Goal: Transaction & Acquisition: Purchase product/service

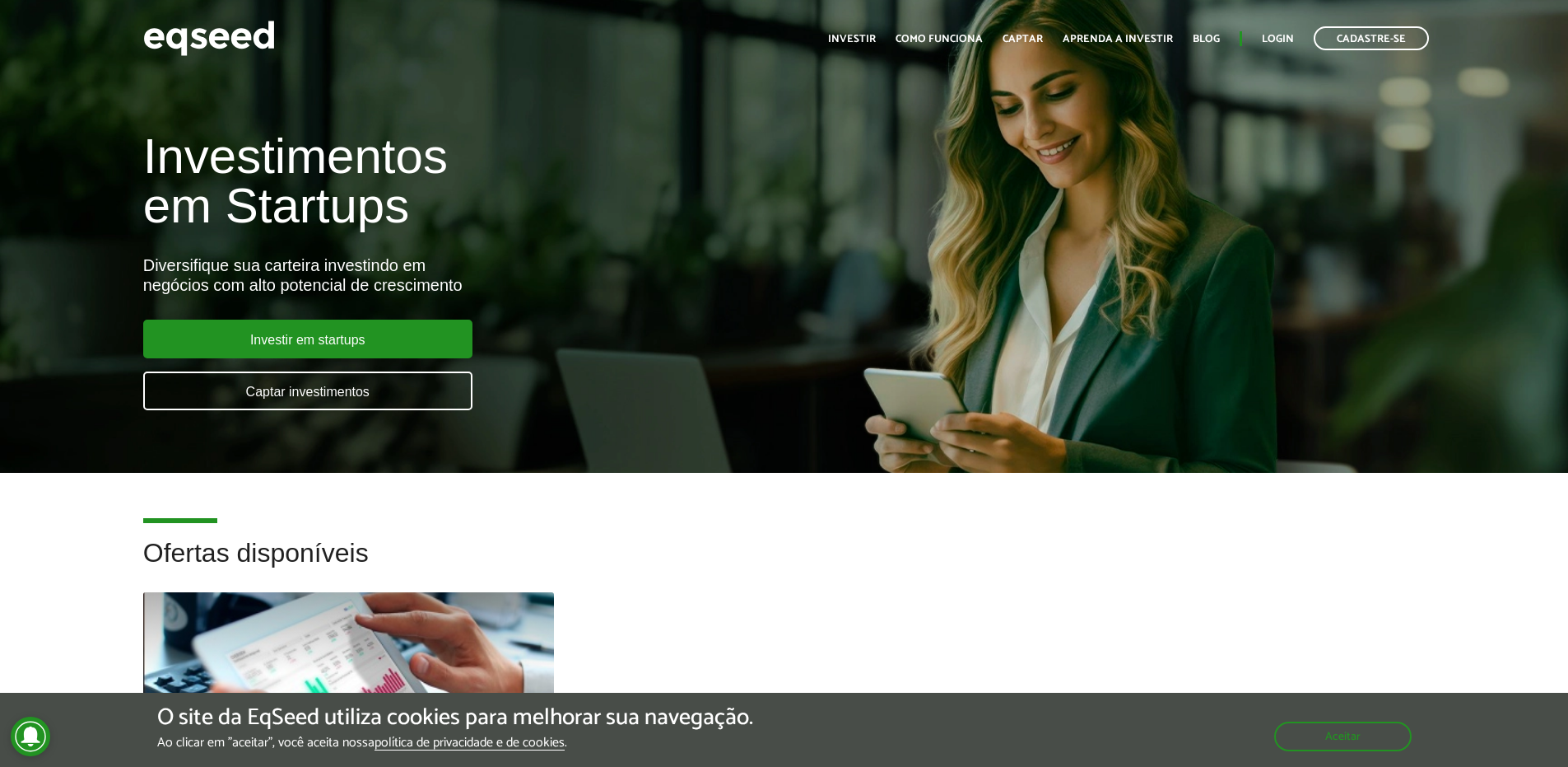
click at [759, 177] on h1 "Investimentos em Startups" at bounding box center [523, 181] width 760 height 98
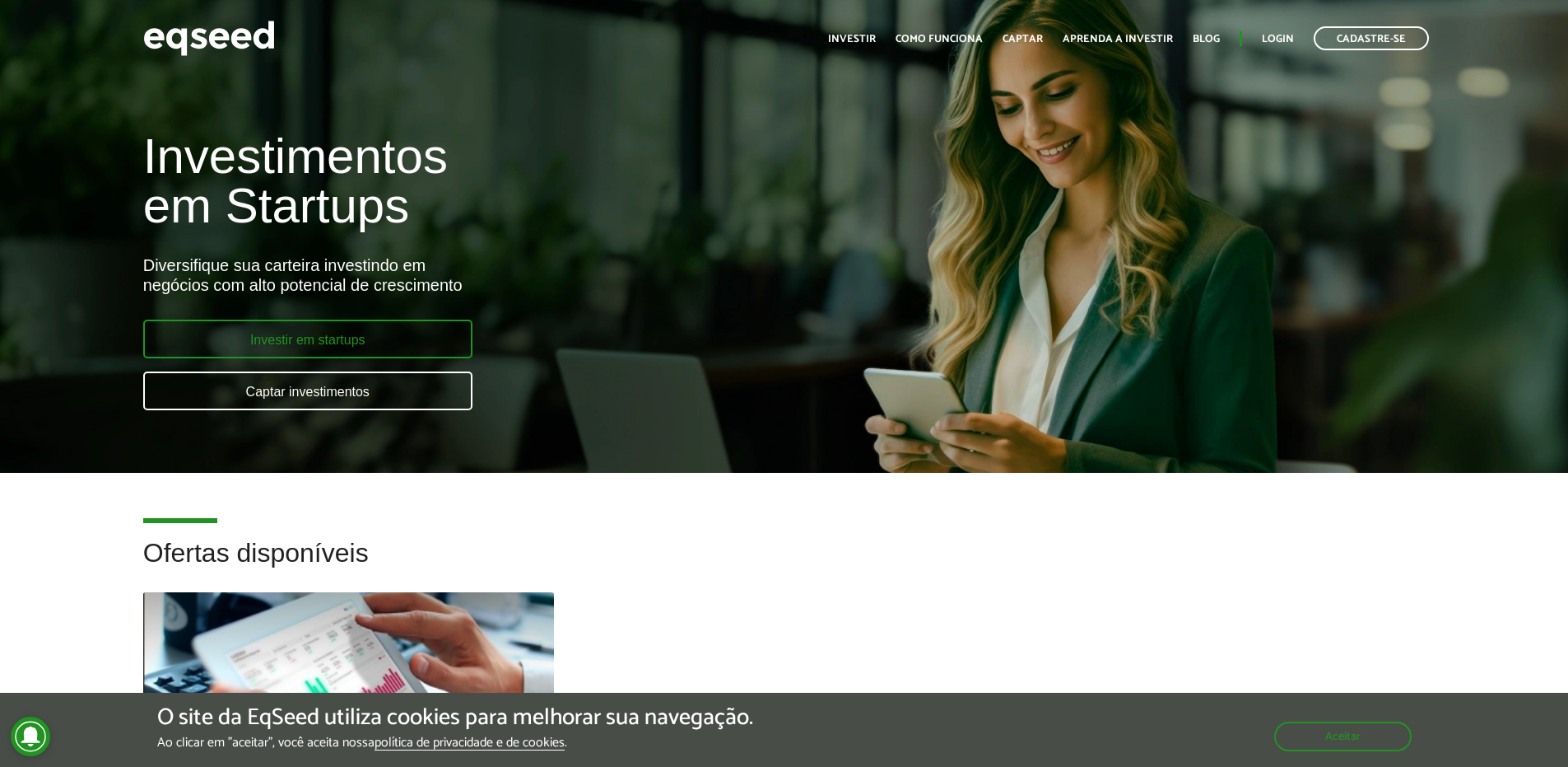
click at [402, 345] on link "Investir em startups" at bounding box center [308, 338] width 329 height 38
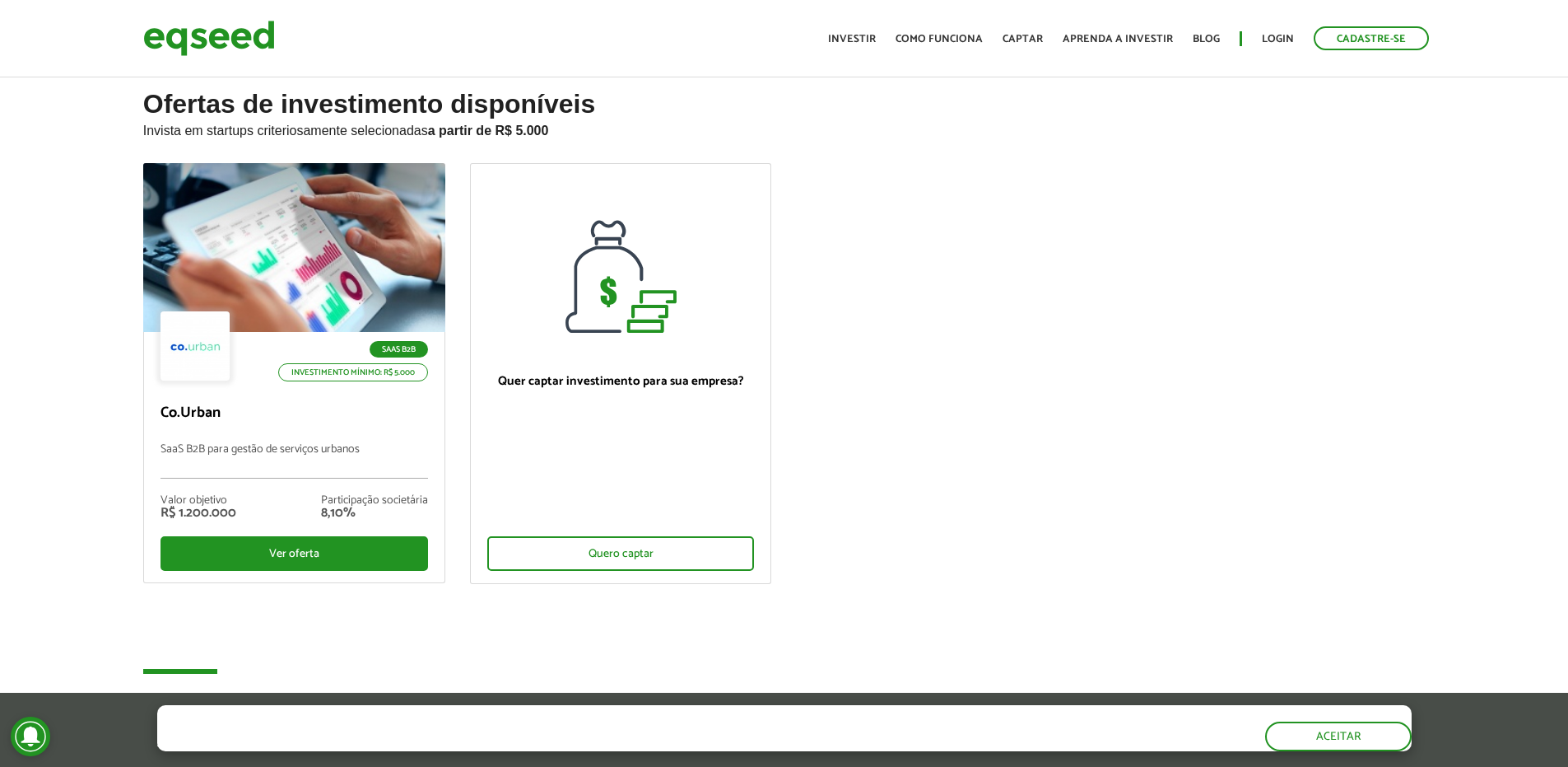
scroll to position [593, 0]
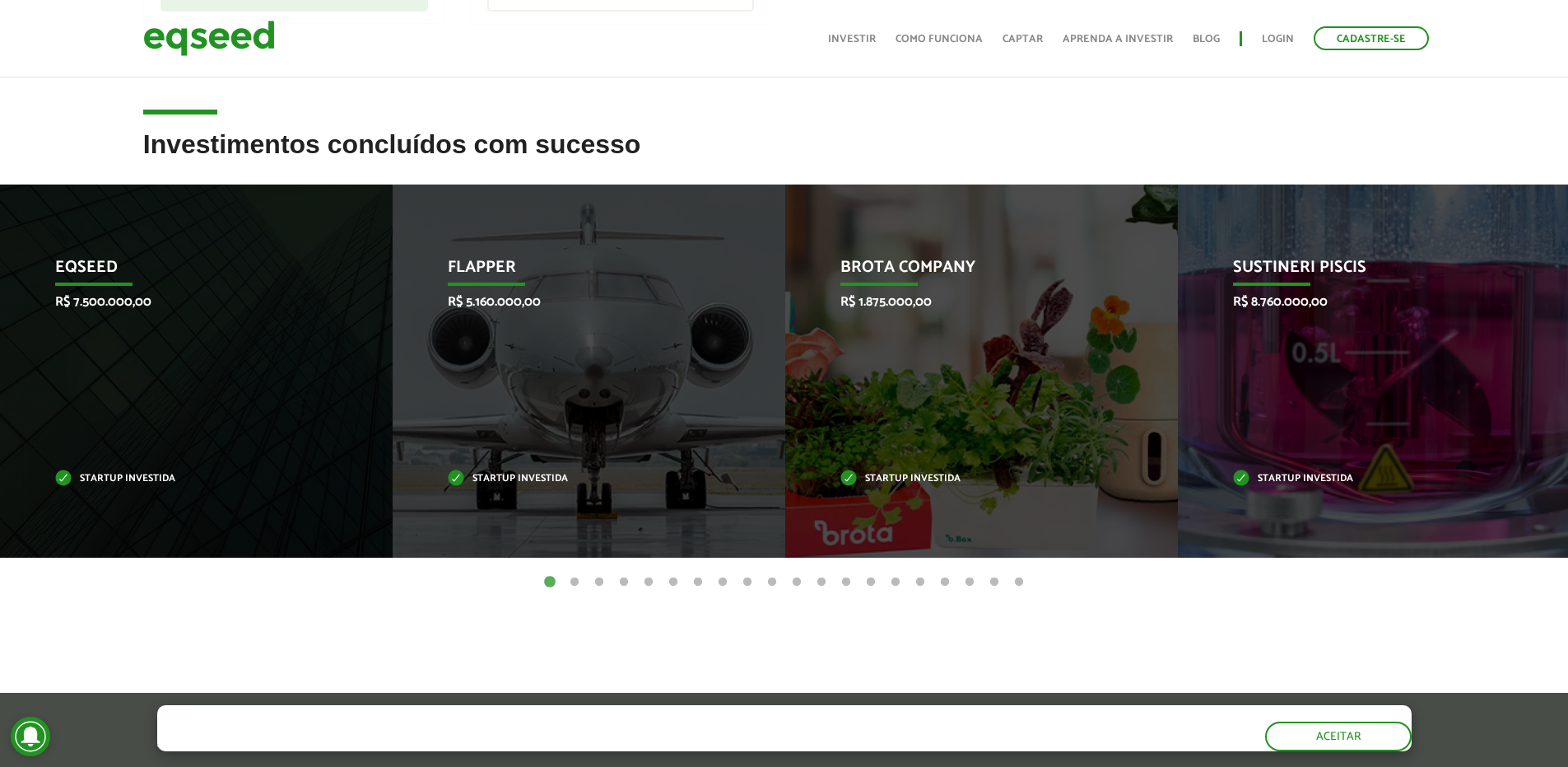
click at [851, 123] on div "Ofertas de investimento disponíveis Invista em startups criteriosamente selecio…" at bounding box center [784, 81] width 1568 height 1200
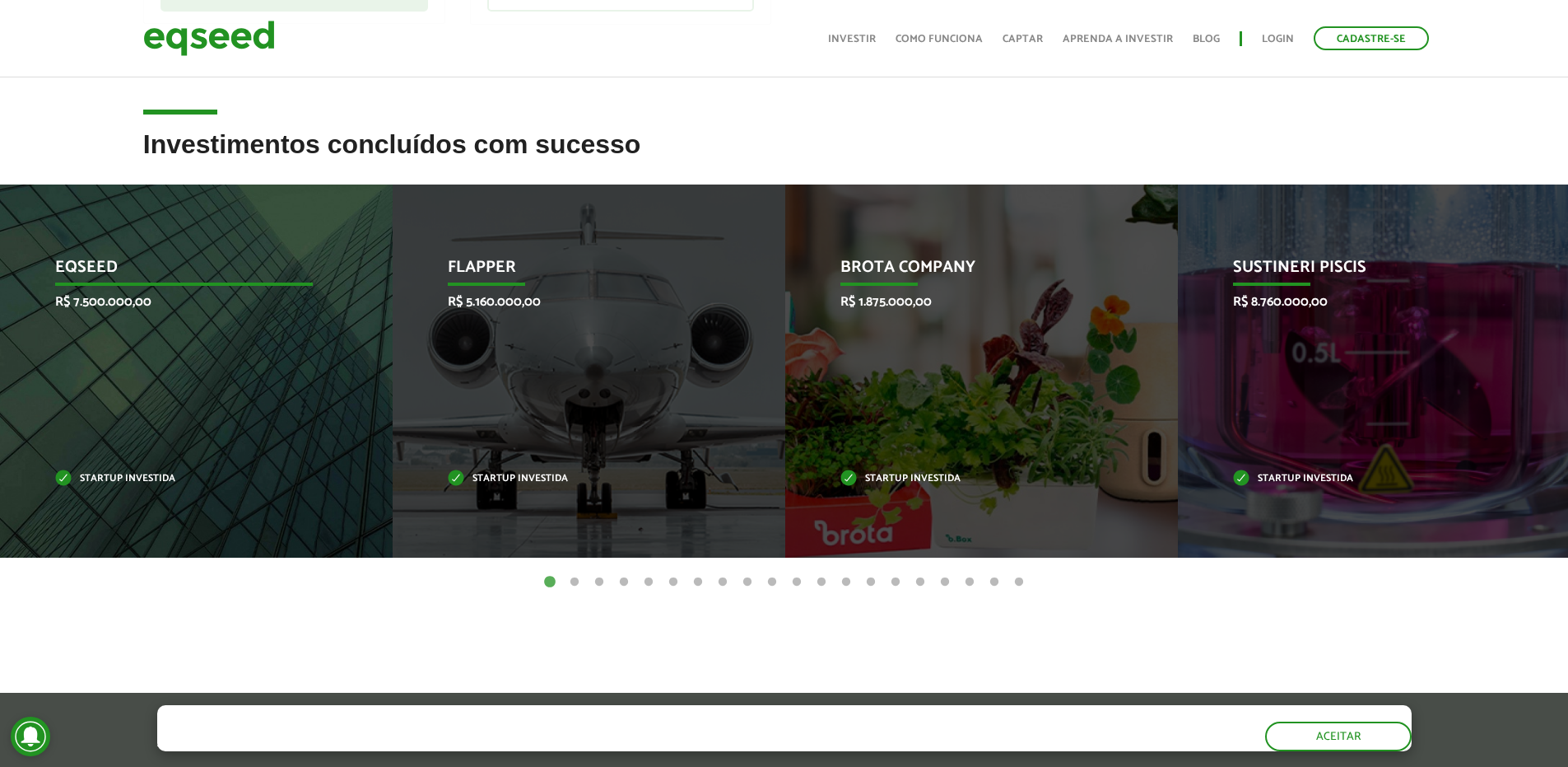
click at [284, 322] on div "EqSeed R$ 7.500.000,00 Startup investida" at bounding box center [184, 371] width 368 height 373
click at [141, 469] on div "EqSeed R$ 7.500.000,00 Startup investida" at bounding box center [184, 371] width 368 height 373
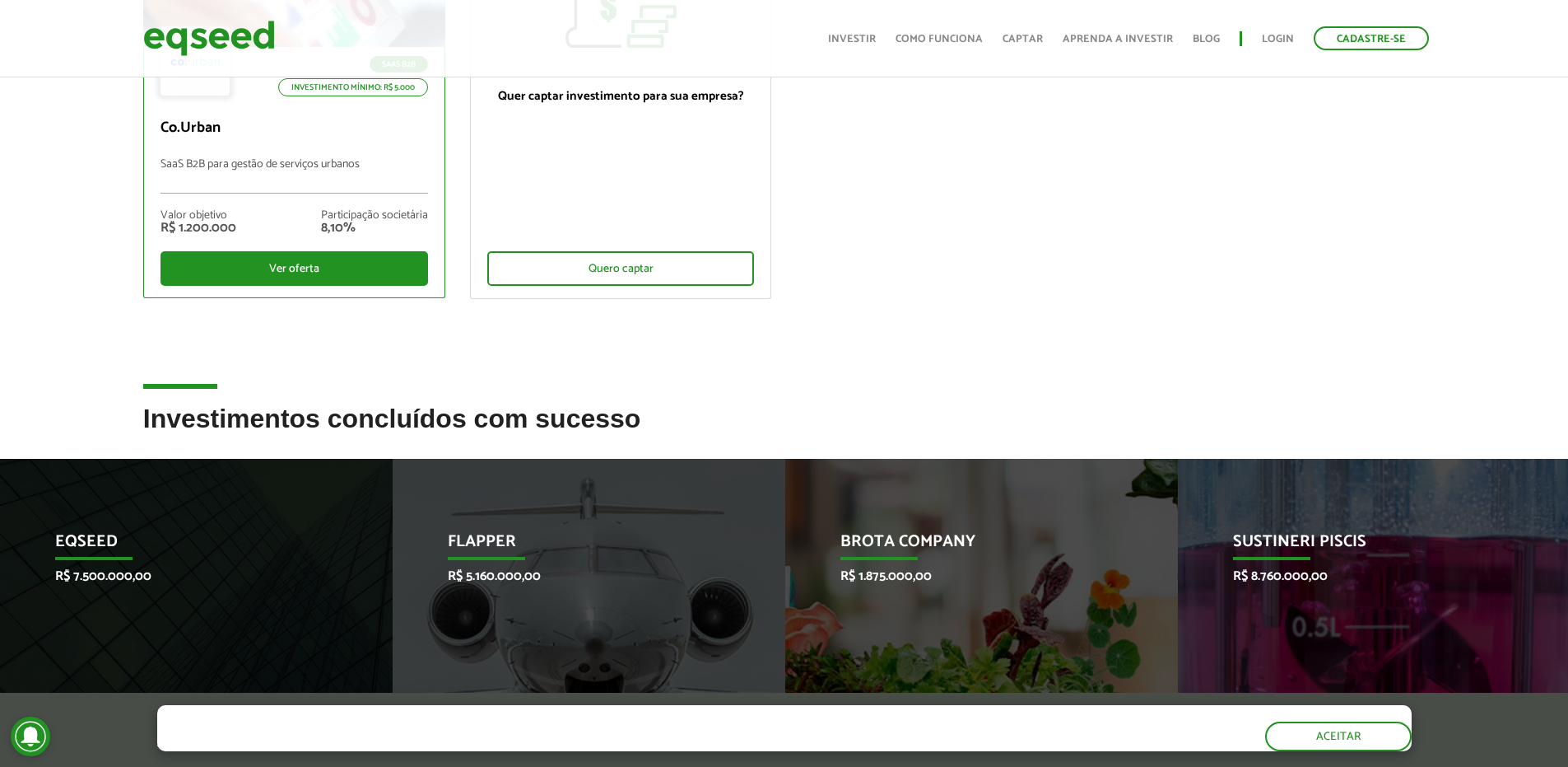
scroll to position [0, 0]
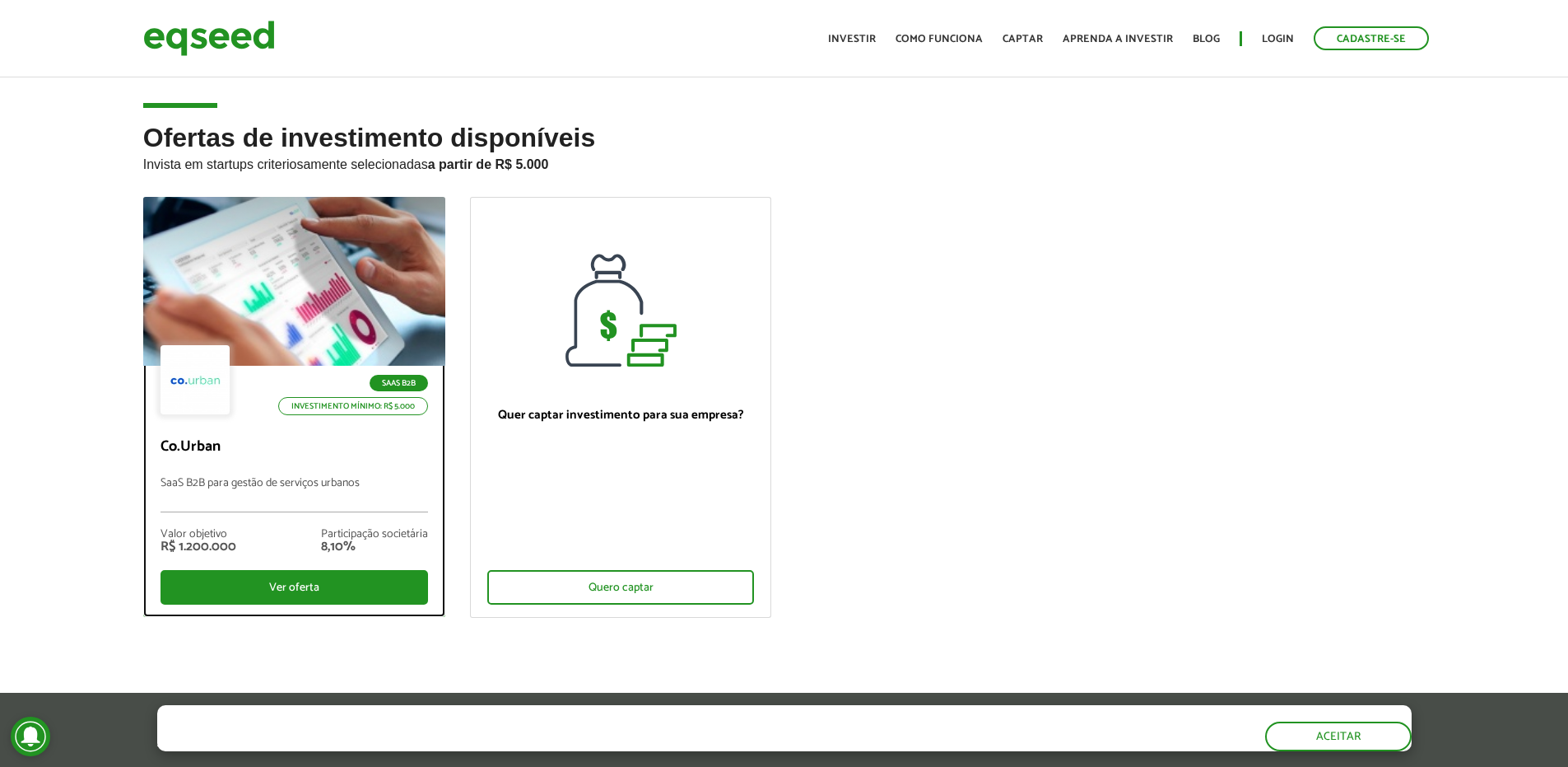
click at [341, 320] on div at bounding box center [294, 281] width 362 height 203
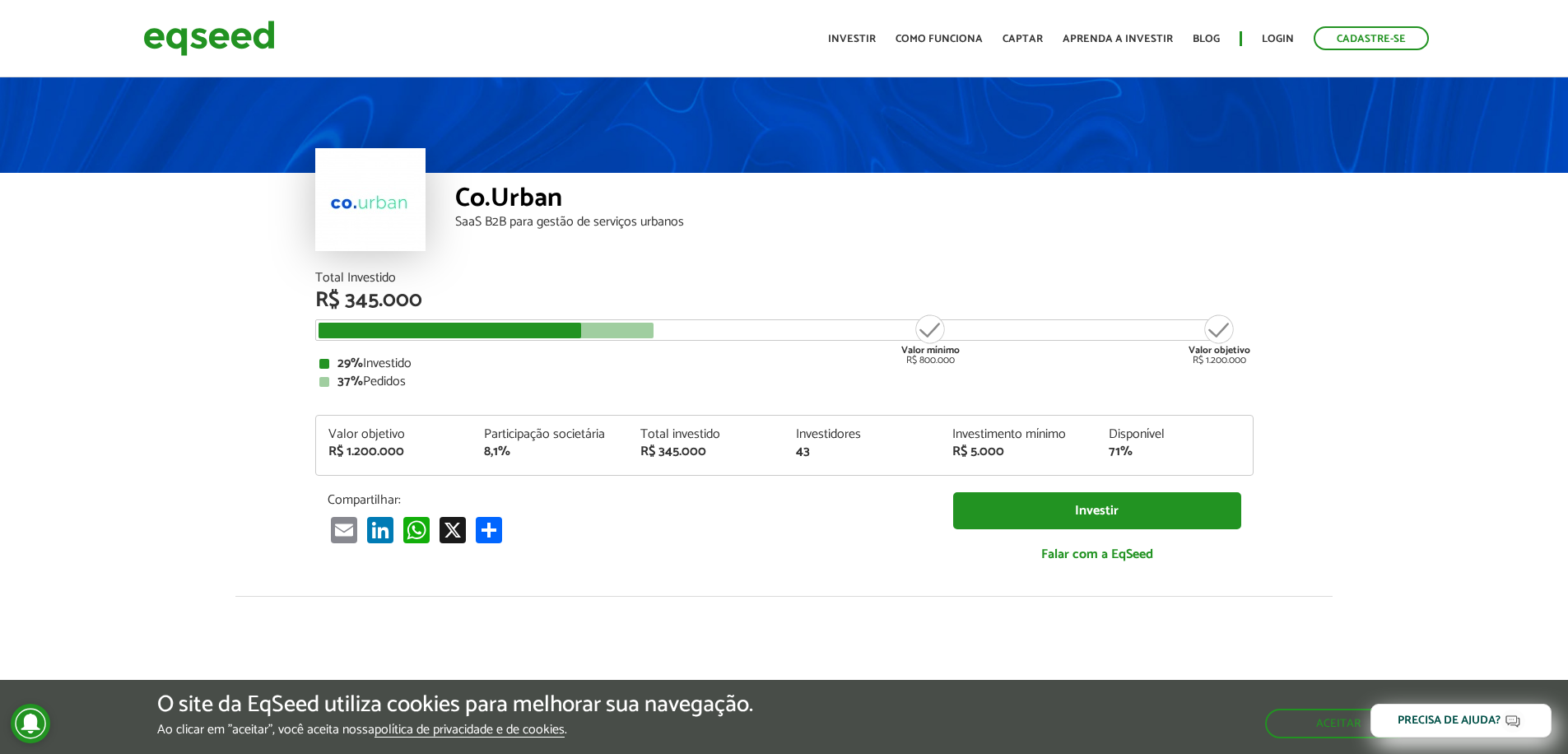
click at [925, 332] on div "Valor mínimo R$ 800.000" at bounding box center [930, 339] width 62 height 53
click at [817, 372] on div "29% Investido 37% Pedidos" at bounding box center [784, 373] width 930 height 31
click at [643, 175] on div "Co.Urban SaaS B2B para gestão de serviços urbanos" at bounding box center [854, 222] width 798 height 98
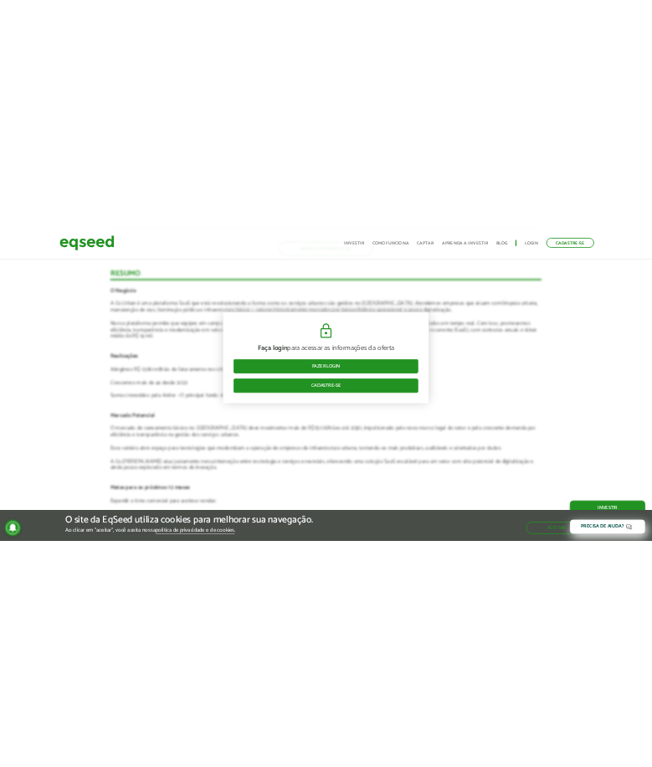
scroll to position [2636, 0]
